Goal: Use online tool/utility: Utilize a website feature to perform a specific function

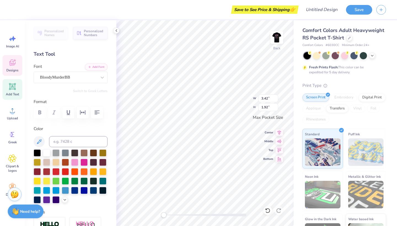
type textarea "SK"
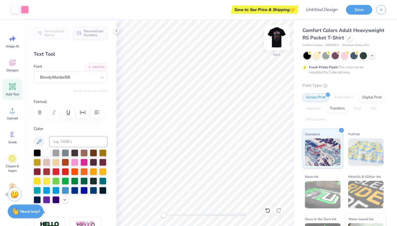
click at [275, 38] on img at bounding box center [277, 37] width 22 height 22
type input "1.26"
type input "1.97"
type input "5.90"
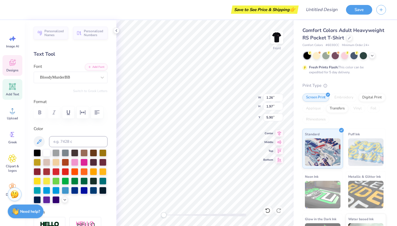
type input "2.48"
type input "1.78"
type input "5.69"
type input "1.26"
type input "1.97"
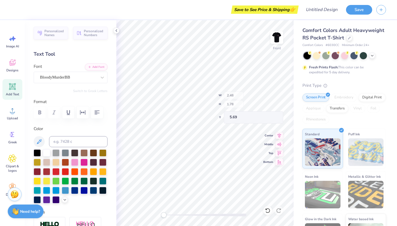
type input "5.90"
type textarea "H"
type textarea "S"
type input "2.48"
type input "1.78"
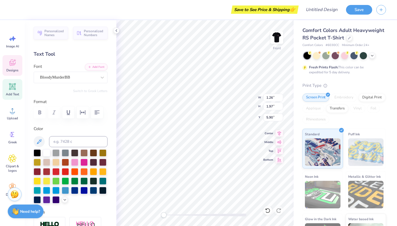
type input "5.69"
type input "0.91"
type input "1.54"
type input "5.97"
type input "2.48"
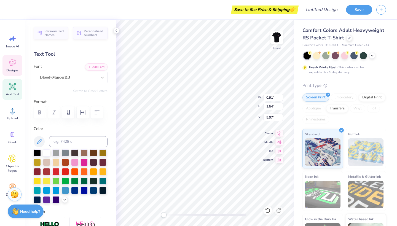
type input "1.78"
type input "5.69"
type input "0.91"
type input "1.54"
type input "5.97"
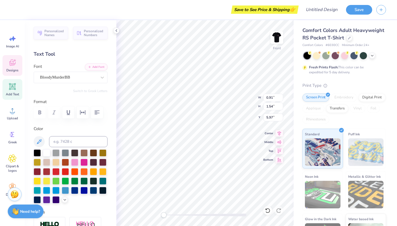
type textarea "A"
type textarea "i"
type input "2.48"
type input "1.78"
type input "5.69"
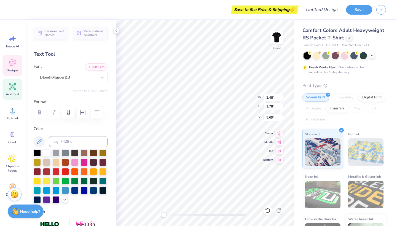
type textarea "gma"
type input "1.48"
type input "1.59"
type input "5.57"
type textarea "K"
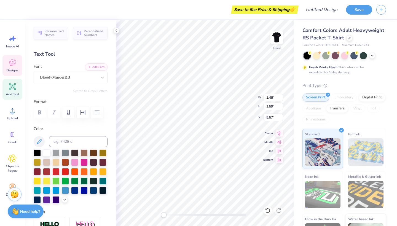
type input "2.91"
type input "1.71"
type input "5.89"
type textarea "AppA"
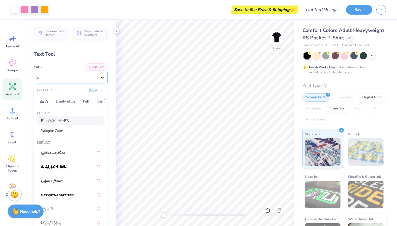
click at [102, 78] on icon at bounding box center [102, 78] width 3 height 2
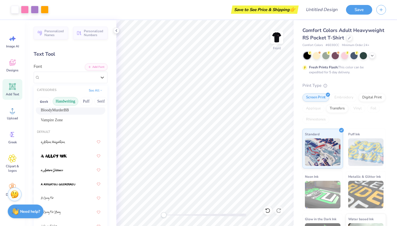
scroll to position [0, 0]
click at [46, 101] on button "Greek" at bounding box center [44, 101] width 14 height 9
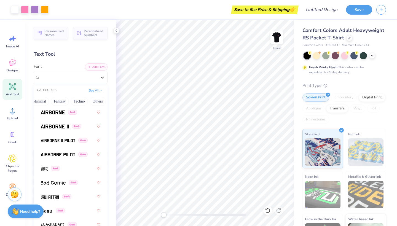
scroll to position [0, 162]
click at [94, 102] on button "Others" at bounding box center [98, 101] width 16 height 9
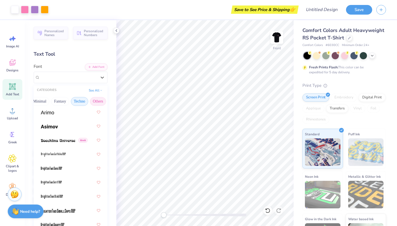
click at [81, 102] on button "Techno" at bounding box center [79, 101] width 17 height 9
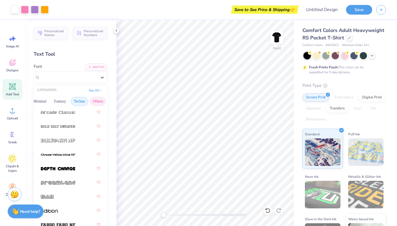
click at [95, 103] on button "Others" at bounding box center [98, 101] width 16 height 9
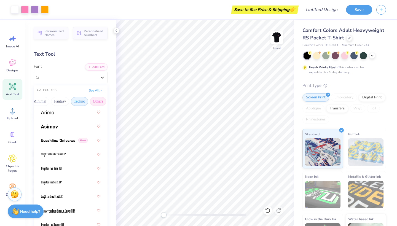
click at [78, 103] on button "Techno" at bounding box center [79, 101] width 17 height 9
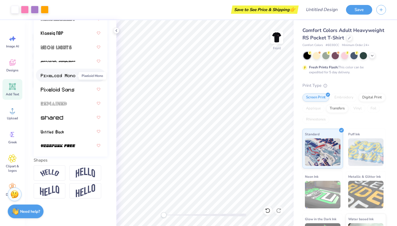
scroll to position [116, 0]
